Goal: Task Accomplishment & Management: Manage account settings

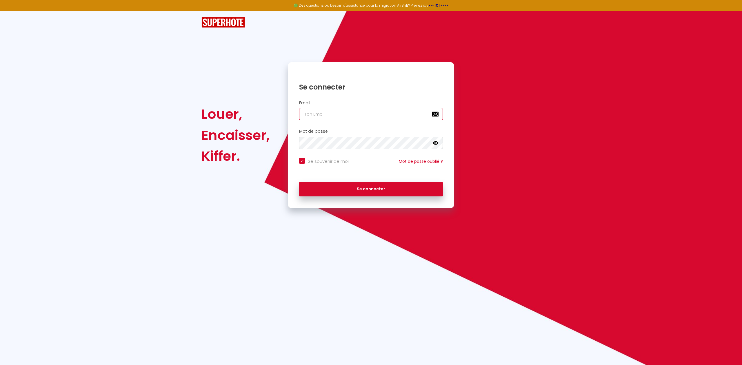
click at [314, 113] on input "email" at bounding box center [371, 114] width 144 height 12
type input "b"
checkbox input "true"
type input "bn"
checkbox input "true"
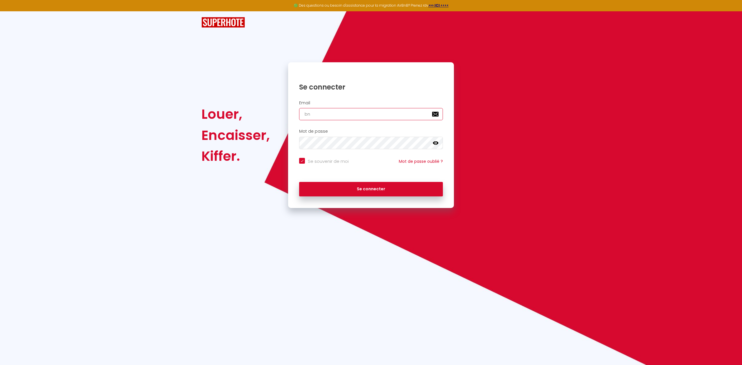
type input "bnb"
checkbox input "true"
type input "bnb."
checkbox input "true"
type input "bnb.c"
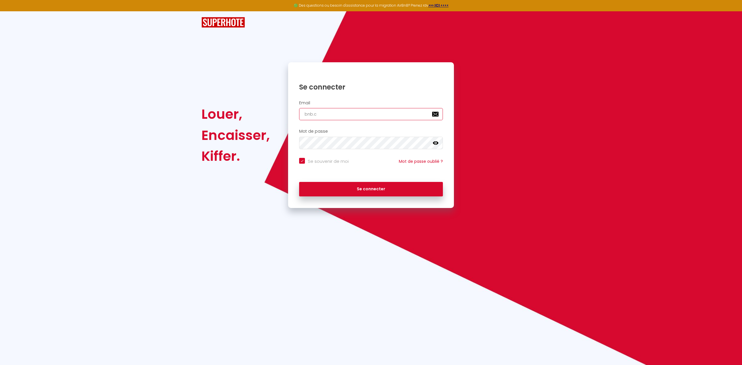
checkbox input "true"
type input "[DOMAIN_NAME]"
checkbox input "true"
type input "bnb.cle"
checkbox input "true"
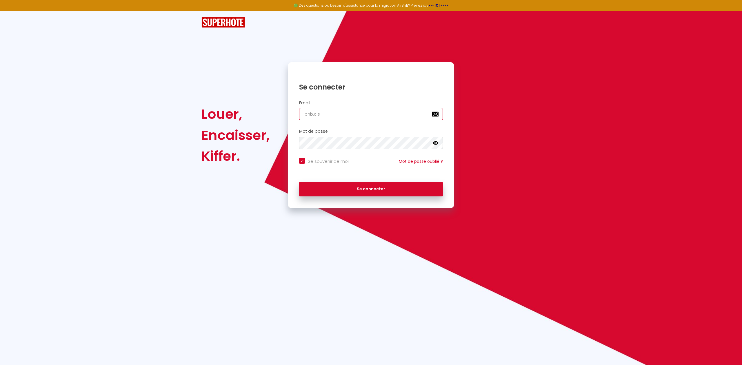
type input "bnb.clea"
checkbox input "true"
type input "bnb.clean"
checkbox input "true"
type input "bnb.clean."
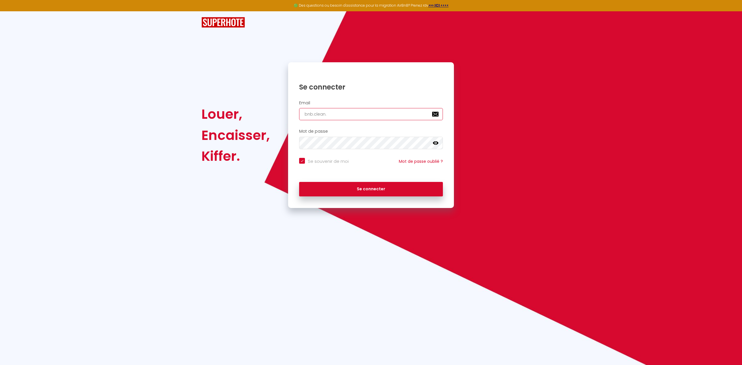
checkbox input "true"
type input "bnb.clean.s"
checkbox input "true"
type input "[DOMAIN_NAME]"
checkbox input "true"
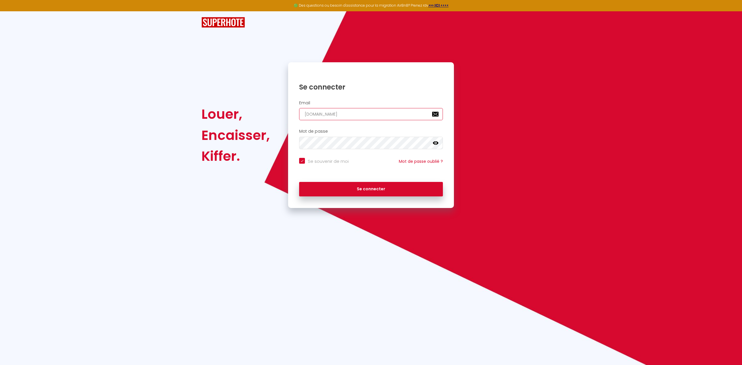
type input "bnb.clean.ser"
checkbox input "true"
type input "bnb.clean.serv"
checkbox input "true"
type input "bnb.clean.servi"
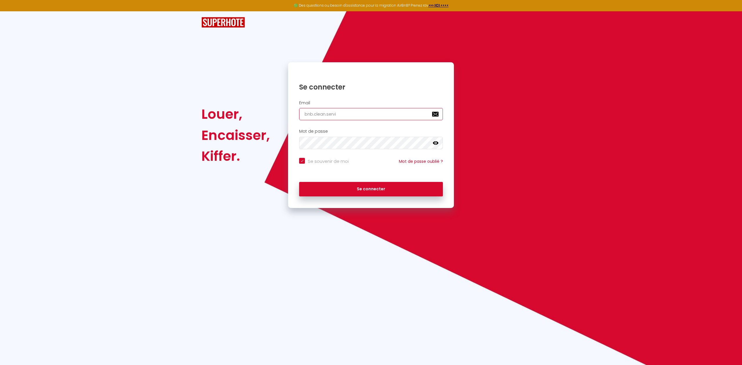
checkbox input "true"
type input "bnb.clean.servic"
checkbox input "true"
type input "bnb.clean.service"
checkbox input "true"
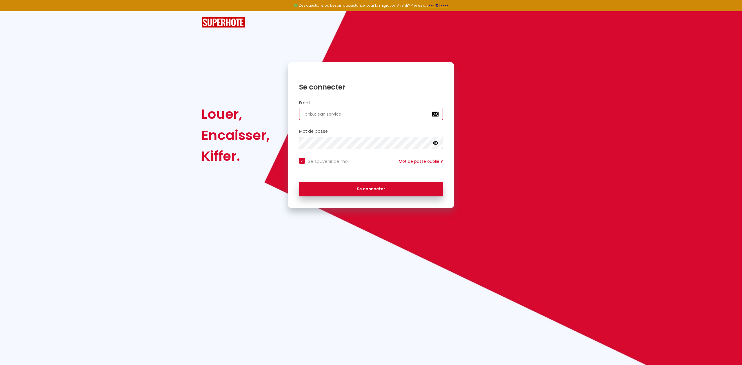
type input "bnb.clean.service@"
checkbox input "true"
type input "bnb.clean.service@g"
checkbox input "true"
type input "bnb.clean.service@gm"
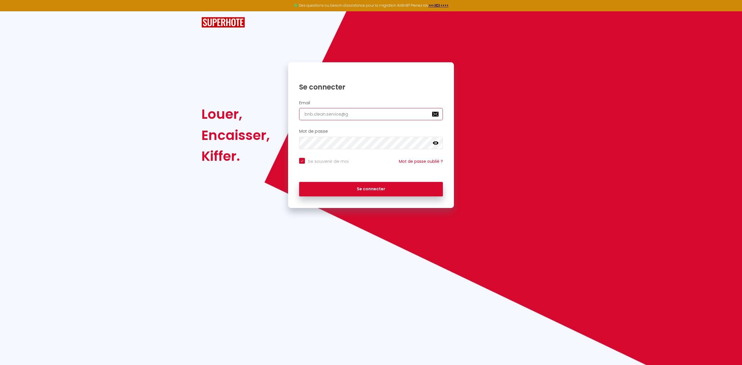
checkbox input "true"
type input "bnb.clean.service@gma"
checkbox input "true"
type input "bnb.clean.service@gmai"
checkbox input "true"
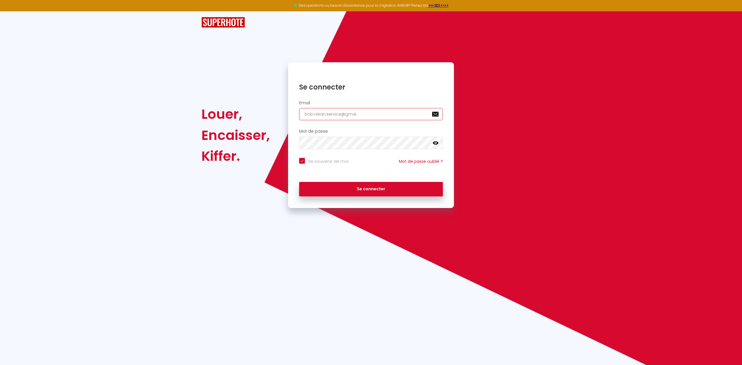
type input "[EMAIL_ADDRESS]"
checkbox input "true"
type input "[EMAIL_ADDRESS]."
checkbox input "true"
type input "bnb.clean.service@gmail.c"
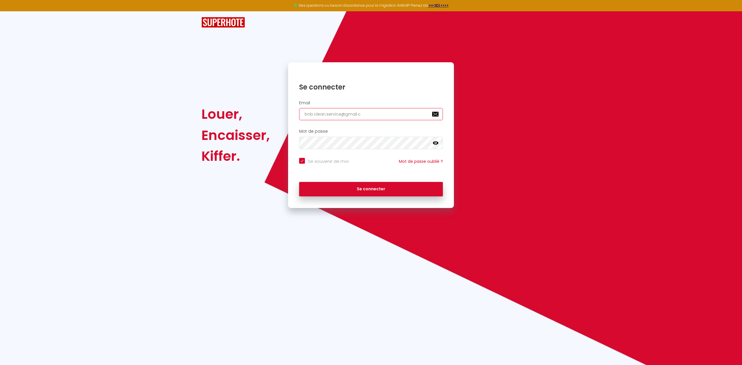
checkbox input "true"
type input "[EMAIL_ADDRESS][DOMAIN_NAME]"
checkbox input "true"
type input "[EMAIL_ADDRESS][DOMAIN_NAME]"
checkbox input "true"
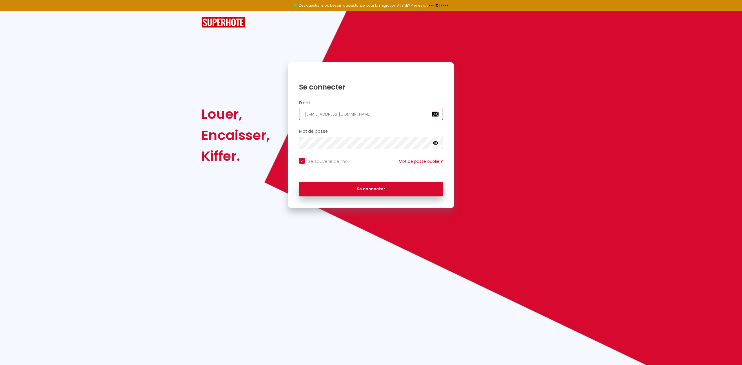
type input "[EMAIL_ADDRESS][DOMAIN_NAME]"
click at [437, 142] on icon at bounding box center [436, 142] width 6 height 3
click at [299, 182] on button "Se connecter" at bounding box center [371, 189] width 144 height 15
checkbox input "true"
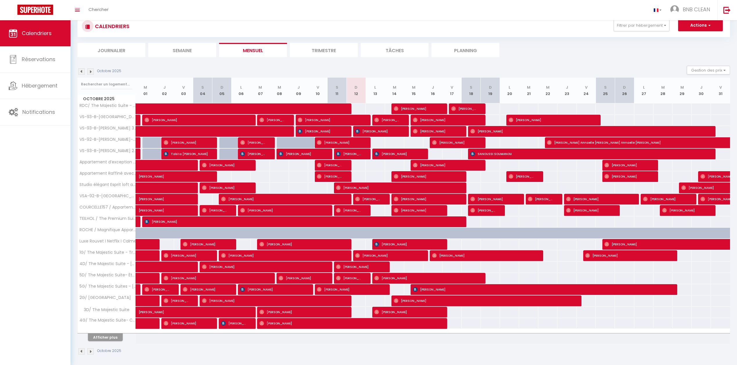
scroll to position [22, 0]
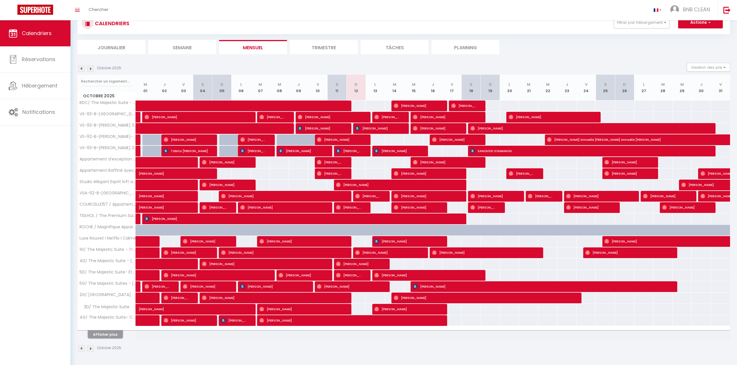
click at [92, 332] on button "Afficher plus" at bounding box center [105, 335] width 35 height 8
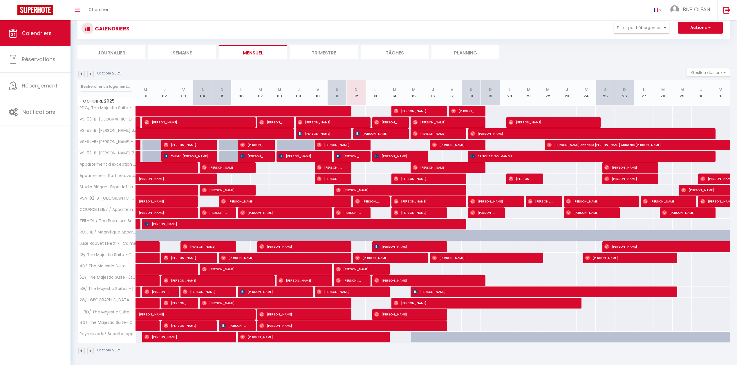
scroll to position [0, 0]
